Goal: Task Accomplishment & Management: Manage account settings

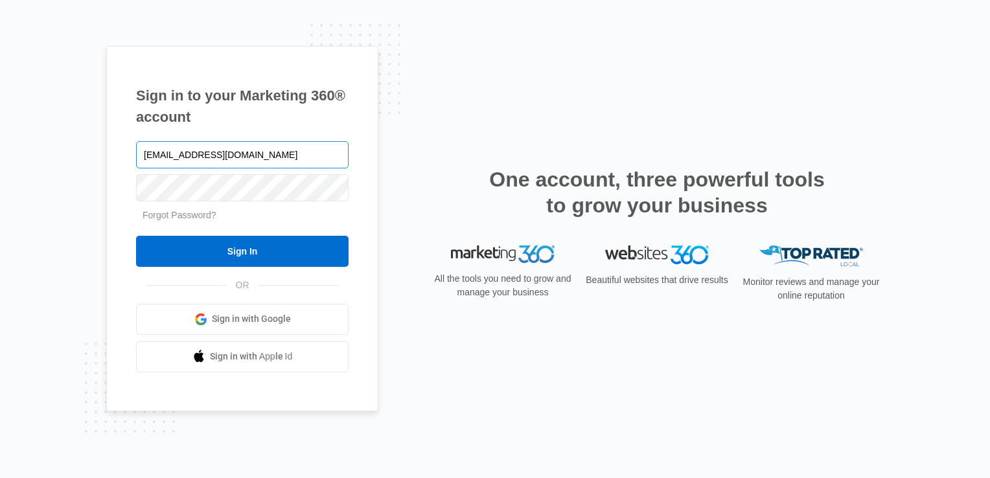
type input "[EMAIL_ADDRESS][DOMAIN_NAME]"
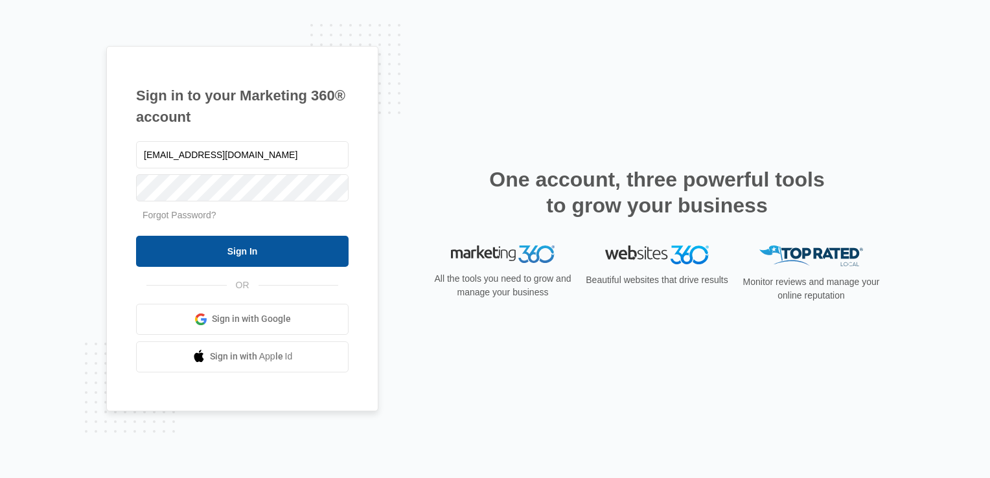
click at [275, 251] on input "Sign In" at bounding box center [242, 251] width 212 height 31
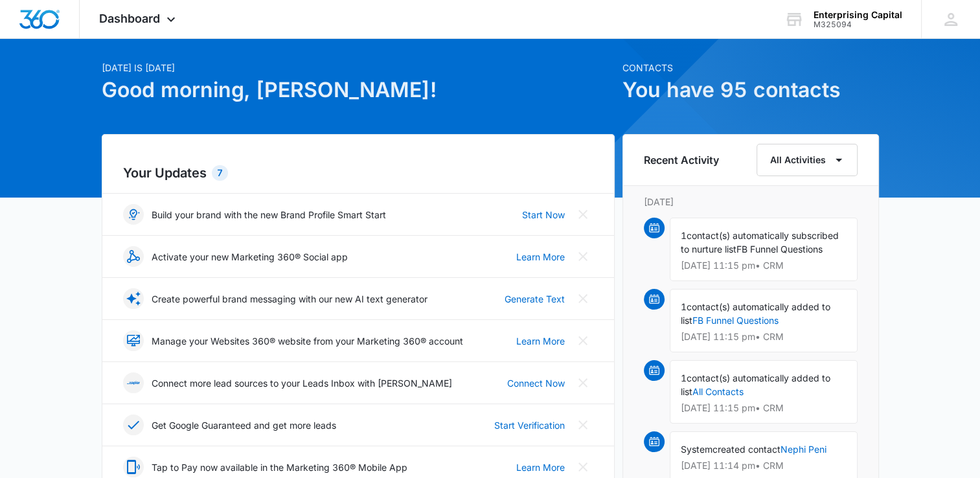
scroll to position [27, 0]
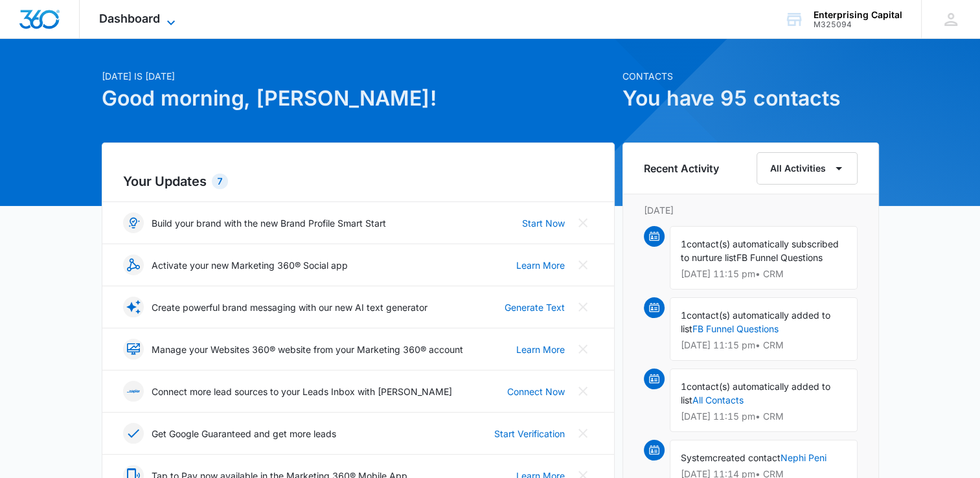
click at [170, 17] on icon at bounding box center [171, 23] width 16 height 16
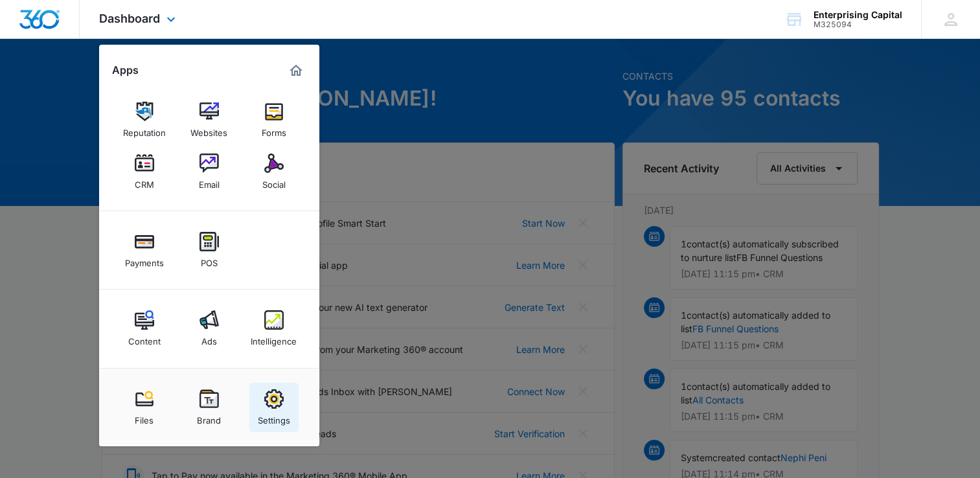
click at [287, 409] on div "Settings" at bounding box center [274, 417] width 32 height 17
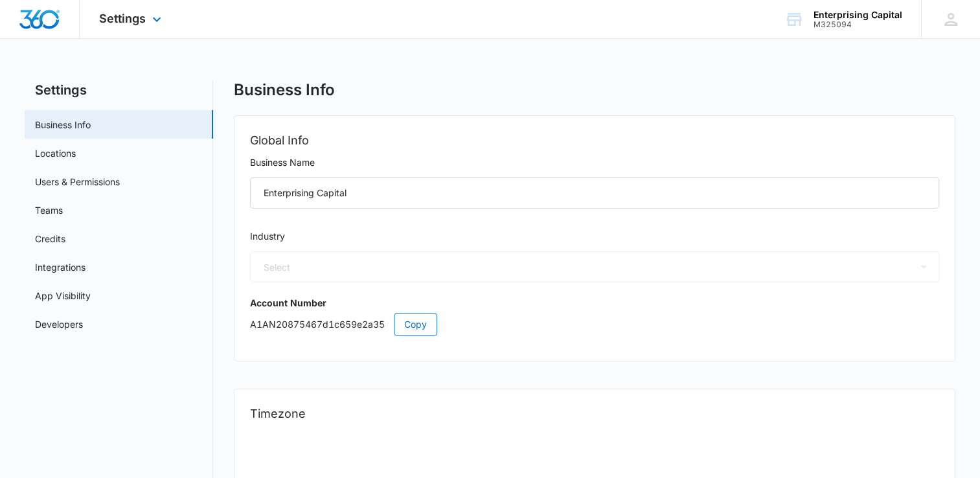
select select "US"
select select "America/[GEOGRAPHIC_DATA]"
select select "31"
click at [60, 238] on link "Credits" at bounding box center [50, 239] width 30 height 14
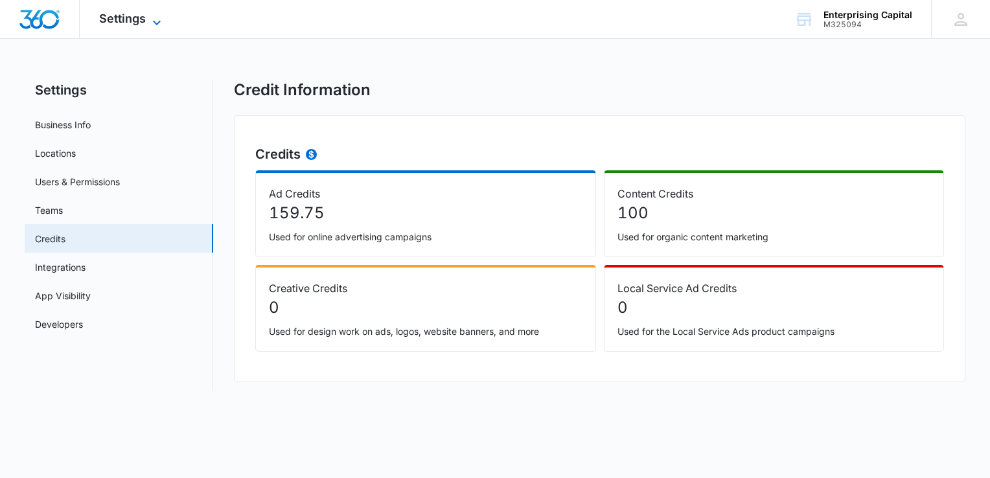
click at [158, 23] on icon at bounding box center [157, 23] width 16 height 16
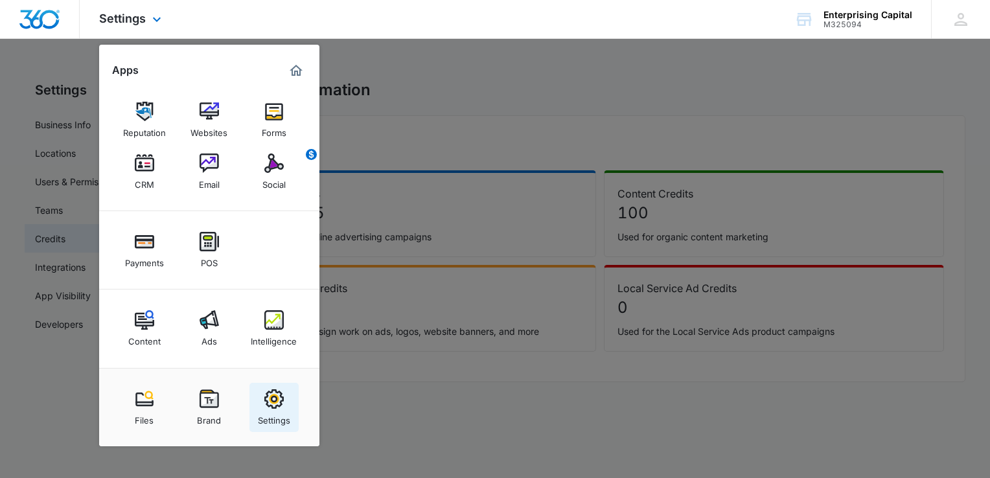
click at [276, 409] on div "Settings" at bounding box center [274, 417] width 32 height 17
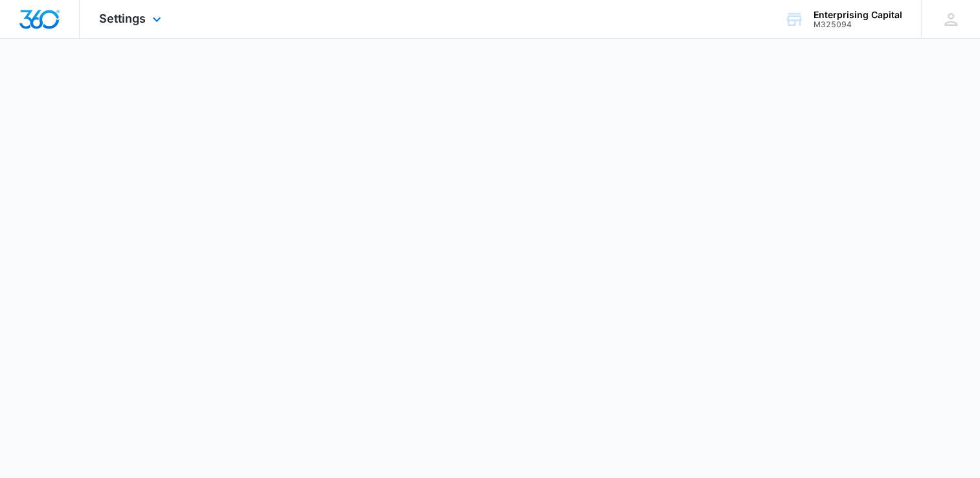
select select "31"
select select "US"
select select "America/[GEOGRAPHIC_DATA]"
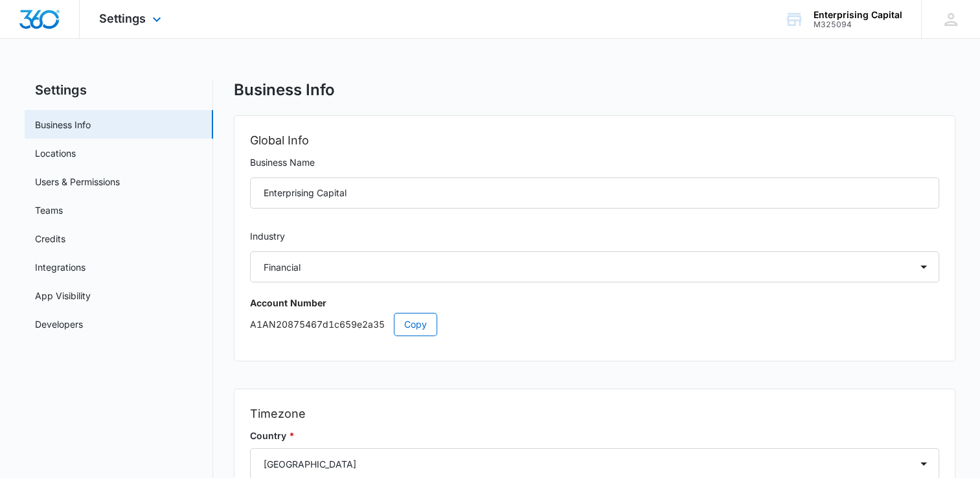
click at [48, 22] on img "Dashboard" at bounding box center [39, 19] width 41 height 19
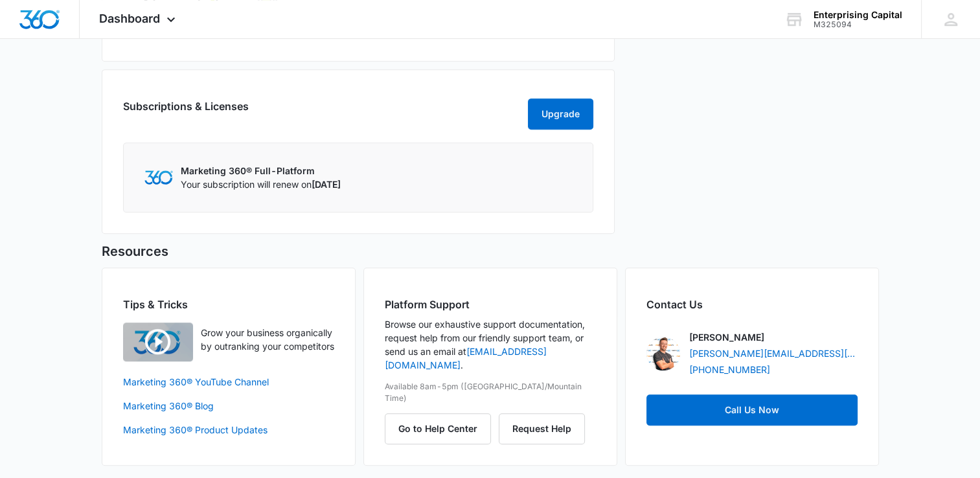
scroll to position [684, 0]
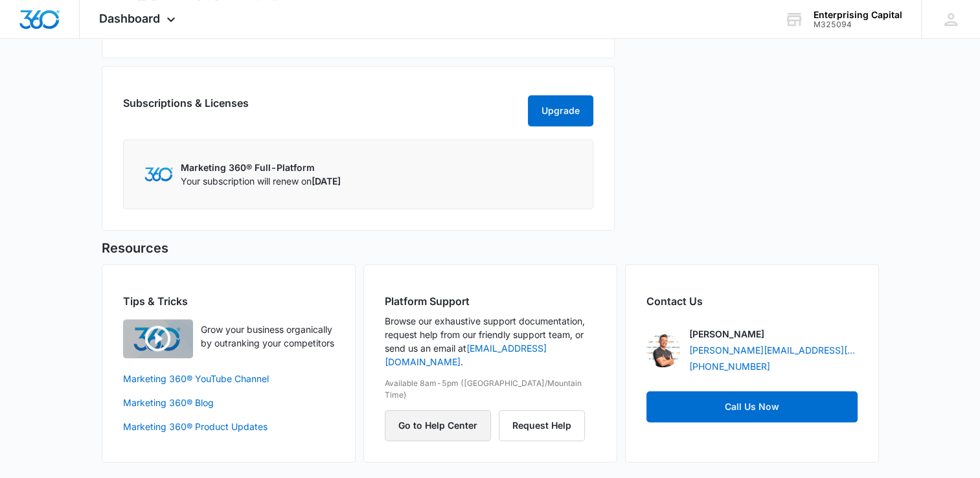
click at [453, 410] on button "Go to Help Center" at bounding box center [438, 425] width 106 height 31
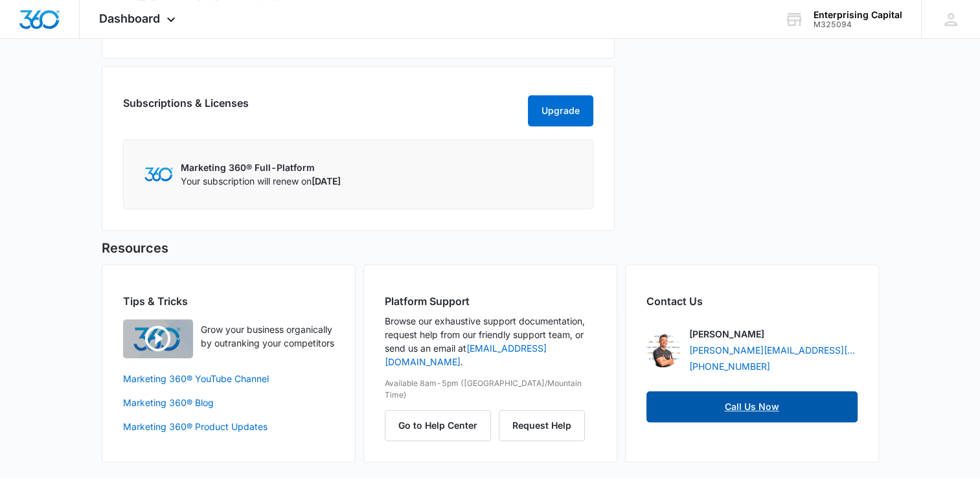
click at [758, 409] on link "Call Us Now" at bounding box center [751, 406] width 211 height 31
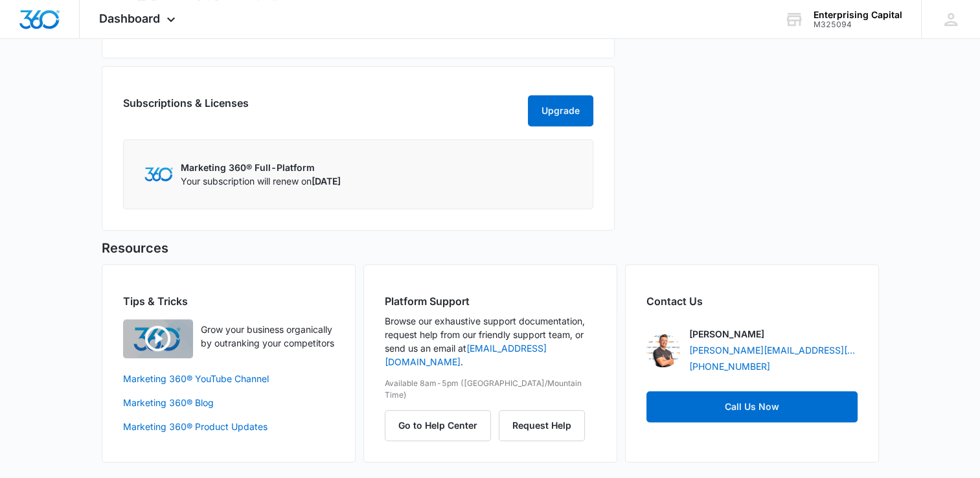
click at [846, 17] on div "Enterprising Capital" at bounding box center [857, 15] width 89 height 10
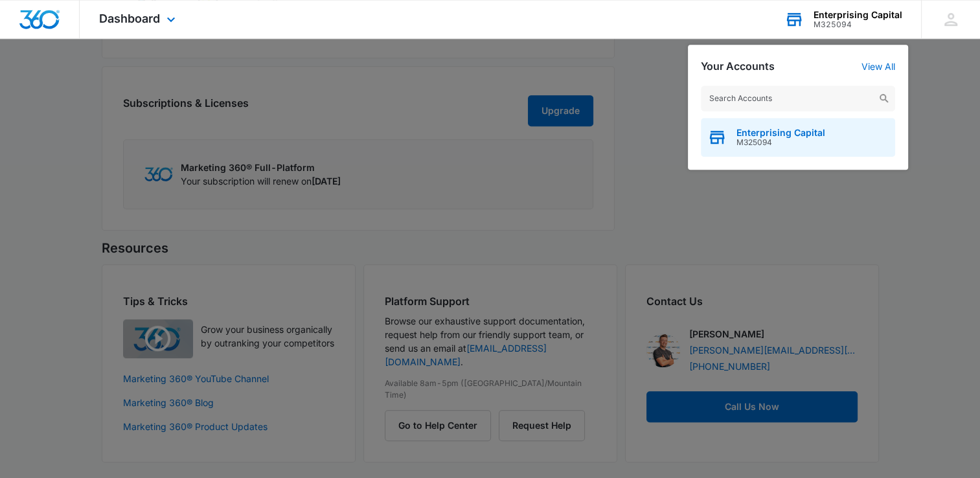
click at [782, 136] on span "Enterprising Capital" at bounding box center [780, 133] width 89 height 10
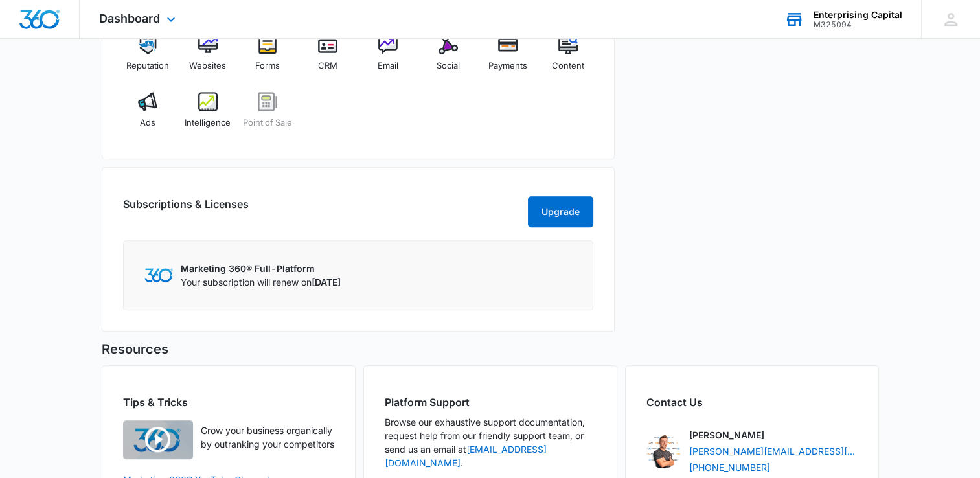
scroll to position [513, 0]
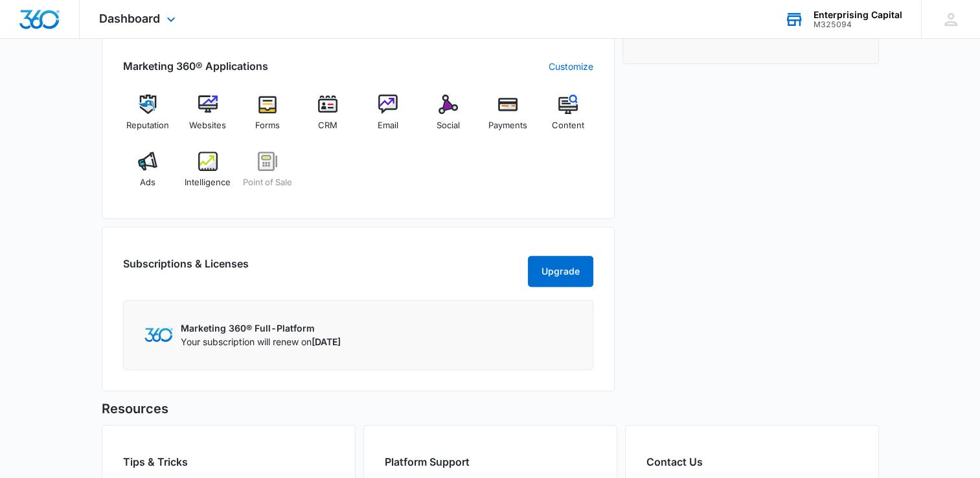
click at [346, 359] on div "Marketing 360® Full-Platform Your subscription will renew on [DATE]" at bounding box center [358, 335] width 470 height 70
click at [555, 278] on button "Upgrade" at bounding box center [560, 271] width 65 height 31
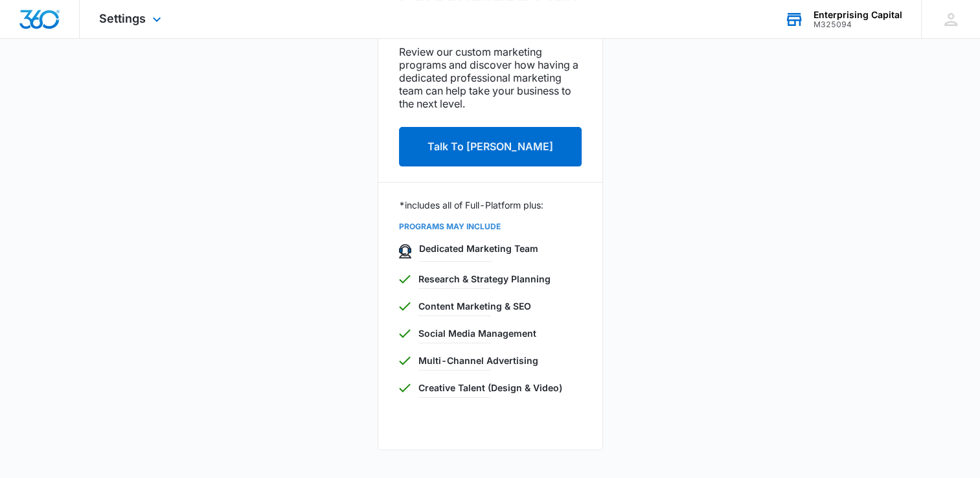
scroll to position [384, 0]
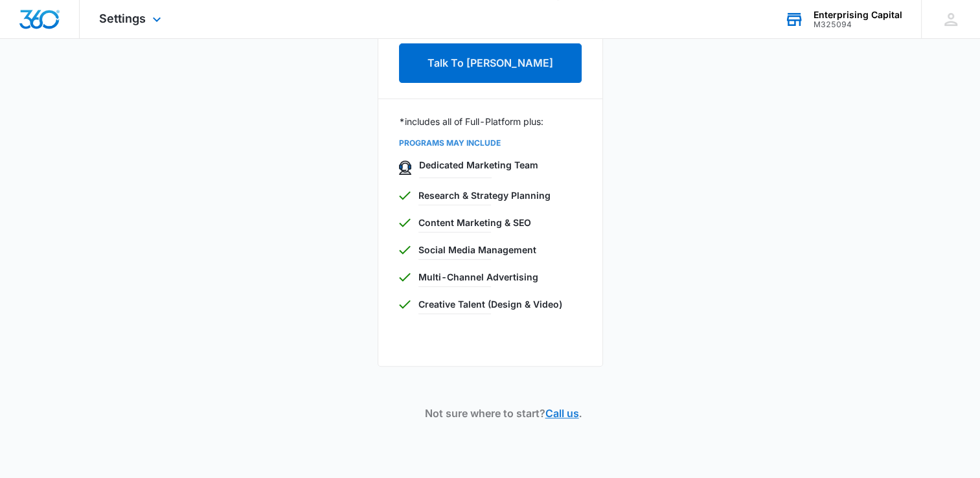
click at [572, 414] on link "Call us" at bounding box center [562, 413] width 34 height 13
click at [31, 31] on div at bounding box center [40, 19] width 80 height 38
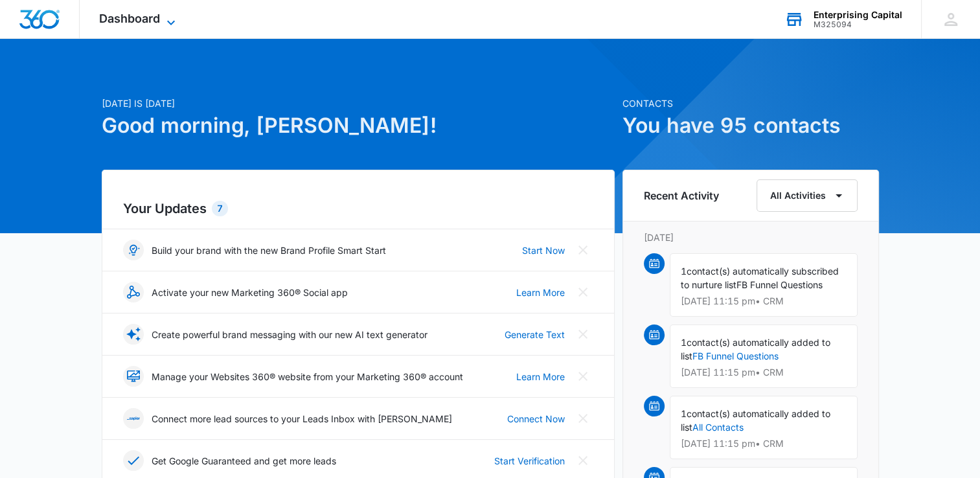
click at [173, 19] on icon at bounding box center [171, 23] width 16 height 16
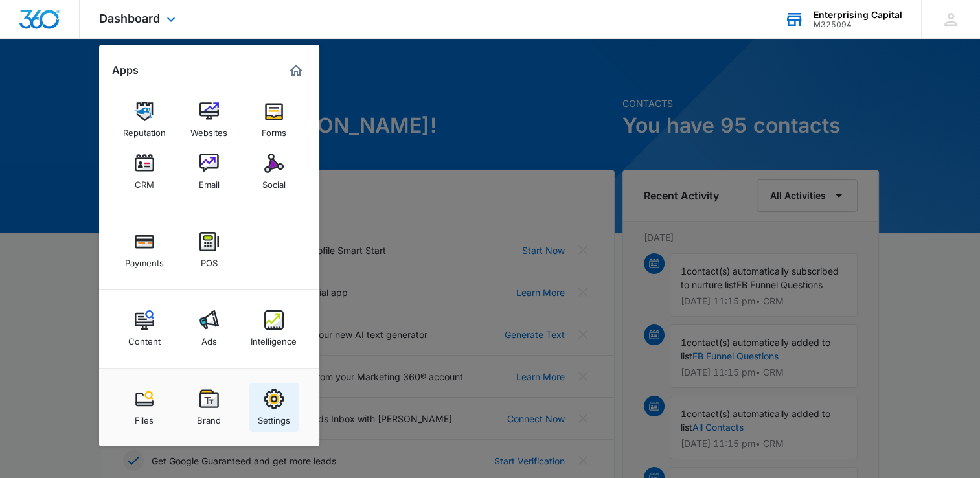
click at [280, 402] on img at bounding box center [273, 398] width 19 height 19
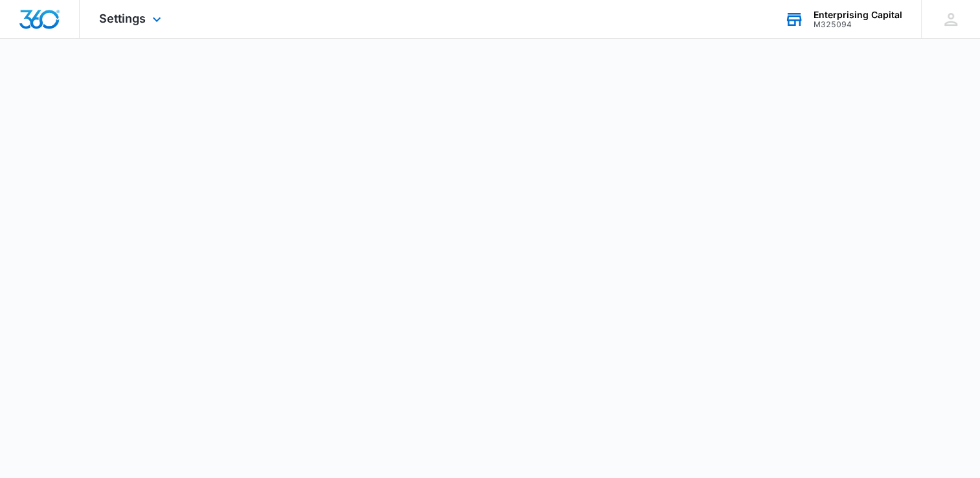
select select "31"
select select "US"
select select "America/[GEOGRAPHIC_DATA]"
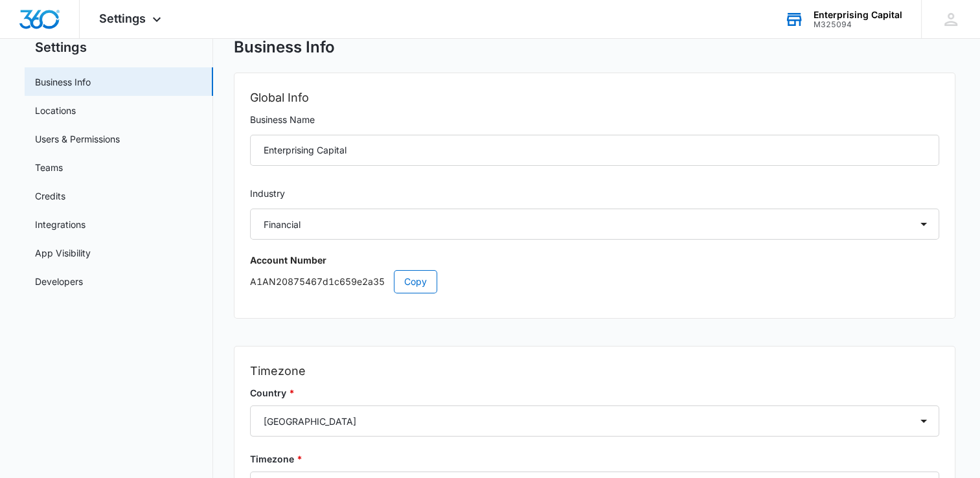
scroll to position [26, 0]
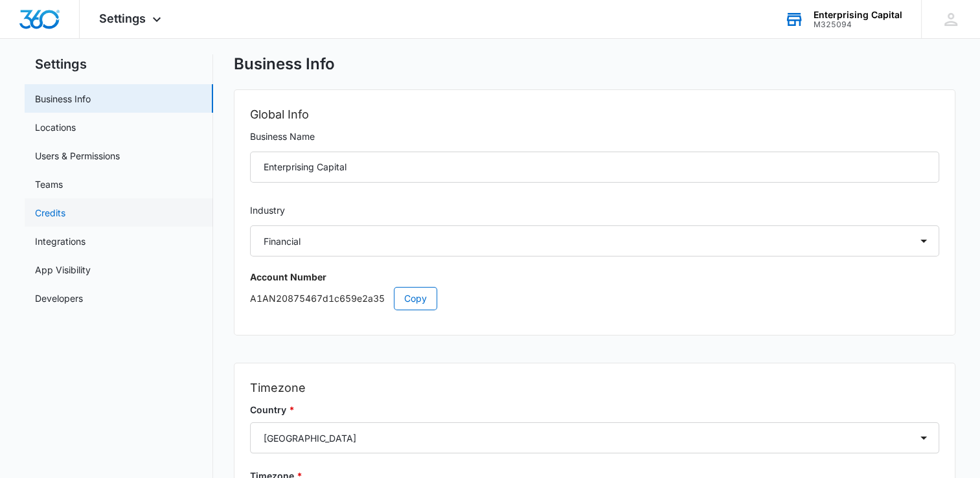
click at [65, 211] on link "Credits" at bounding box center [50, 213] width 30 height 14
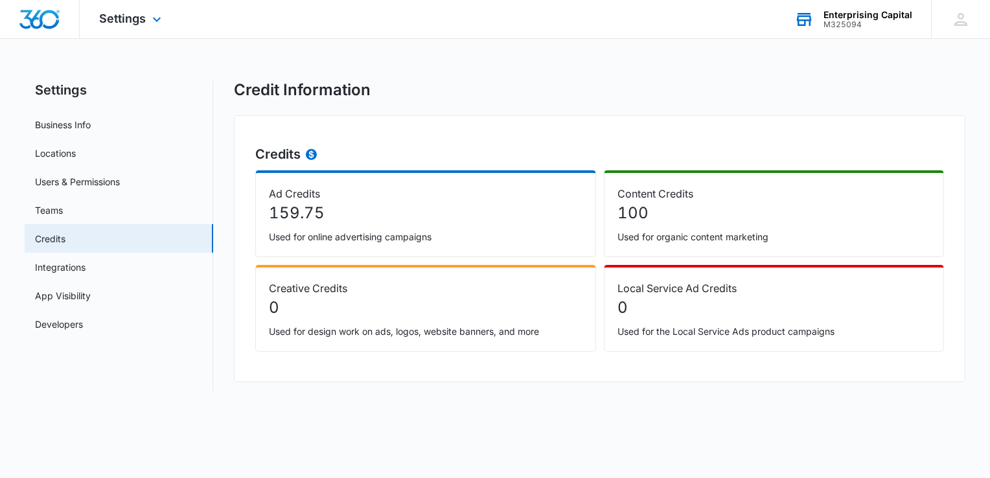
click at [41, 8] on div at bounding box center [40, 19] width 80 height 38
click at [42, 19] on img "Dashboard" at bounding box center [39, 19] width 41 height 19
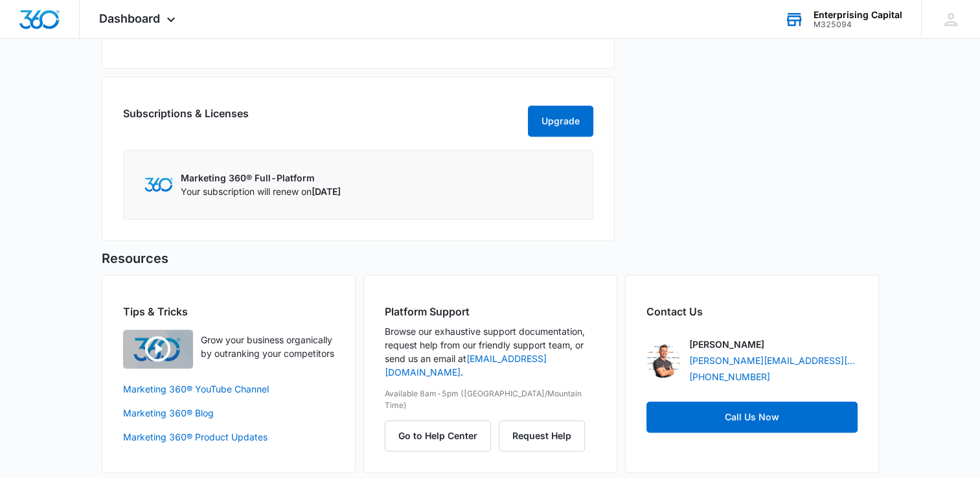
scroll to position [684, 0]
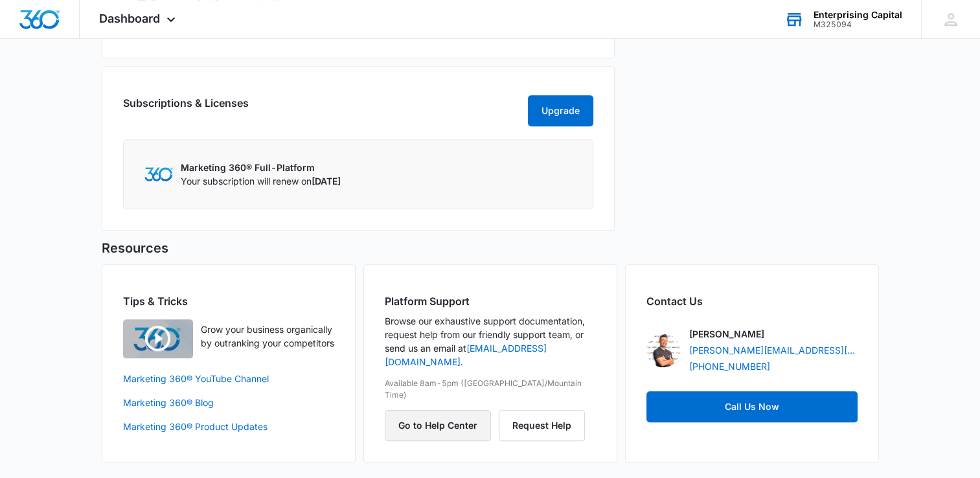
click at [443, 410] on button "Go to Help Center" at bounding box center [438, 425] width 106 height 31
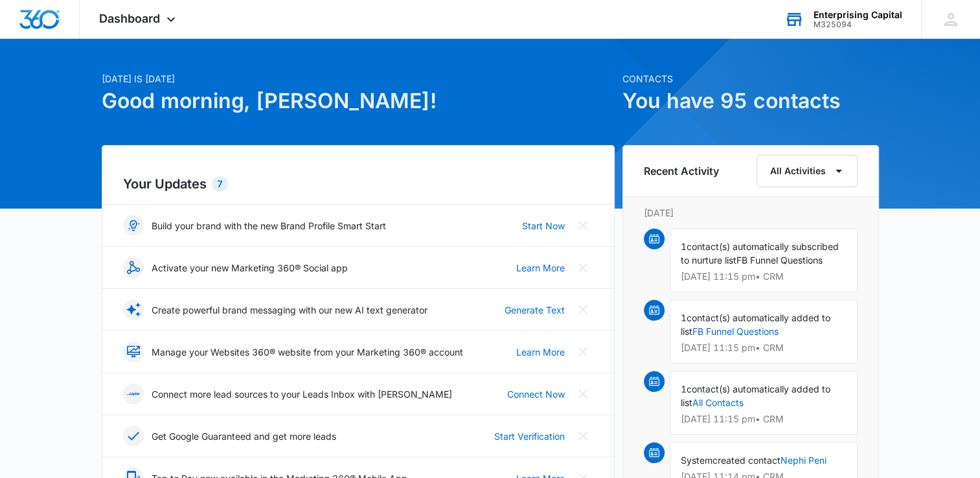
scroll to position [0, 0]
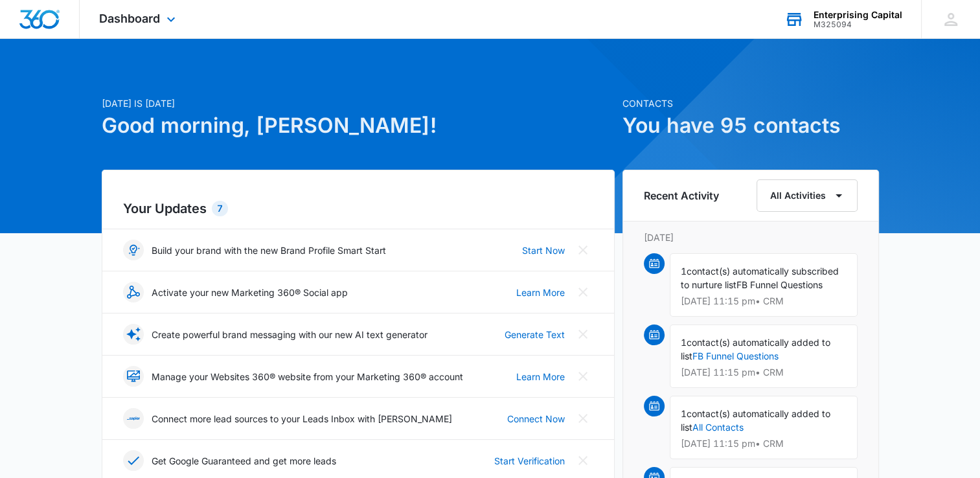
click at [40, 23] on img "Dashboard" at bounding box center [39, 19] width 41 height 19
click at [168, 17] on icon at bounding box center [171, 23] width 16 height 16
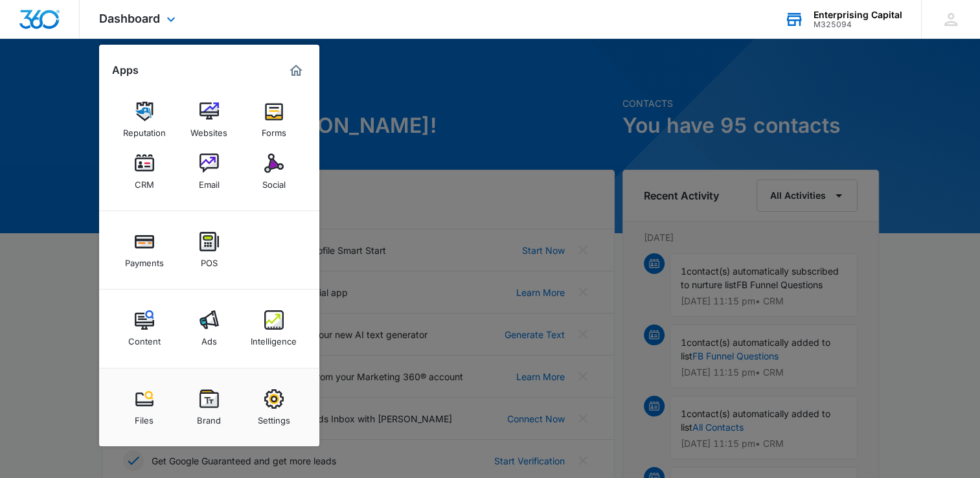
click at [41, 25] on img "Dashboard" at bounding box center [39, 19] width 41 height 19
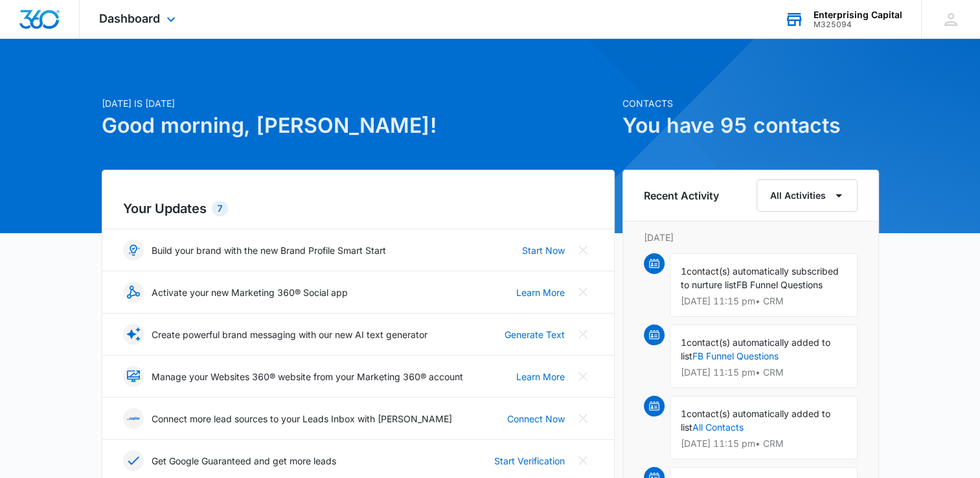
click at [41, 25] on img "Dashboard" at bounding box center [39, 19] width 41 height 19
